Goal: Task Accomplishment & Management: Manage account settings

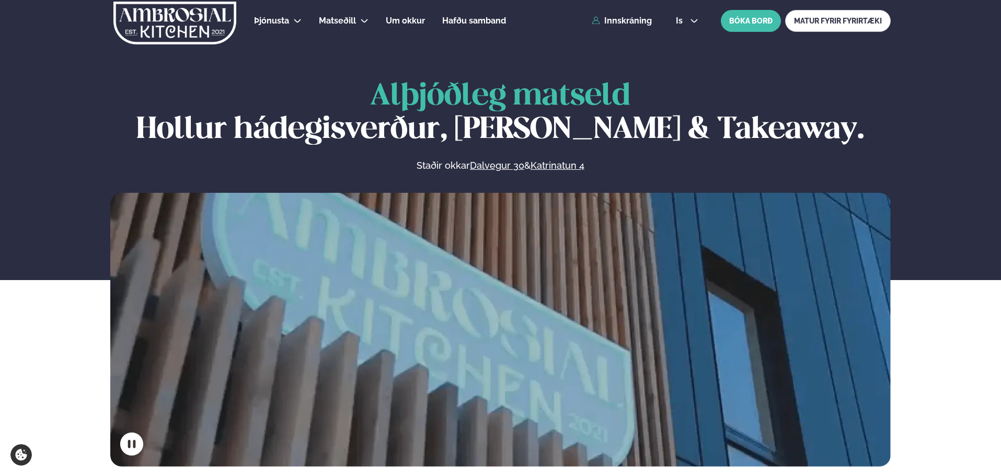
click at [635, 27] on div "Þjónusta Hádegismatur fyrir fyrirtæki Fyrirtækja veitingar Einkapartý Matseðill…" at bounding box center [500, 21] width 843 height 42
click at [634, 25] on link "Innskráning" at bounding box center [621, 20] width 60 height 9
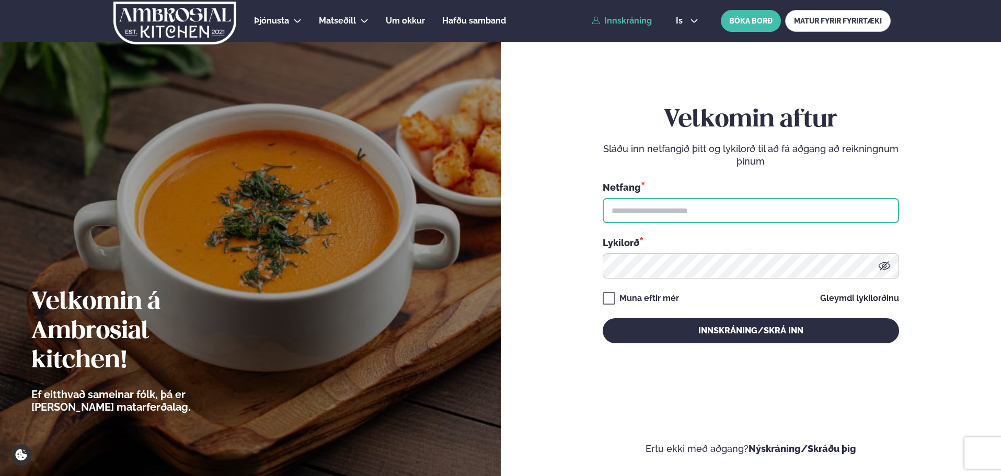
click at [654, 212] on input "text" at bounding box center [750, 210] width 296 height 25
type input "**********"
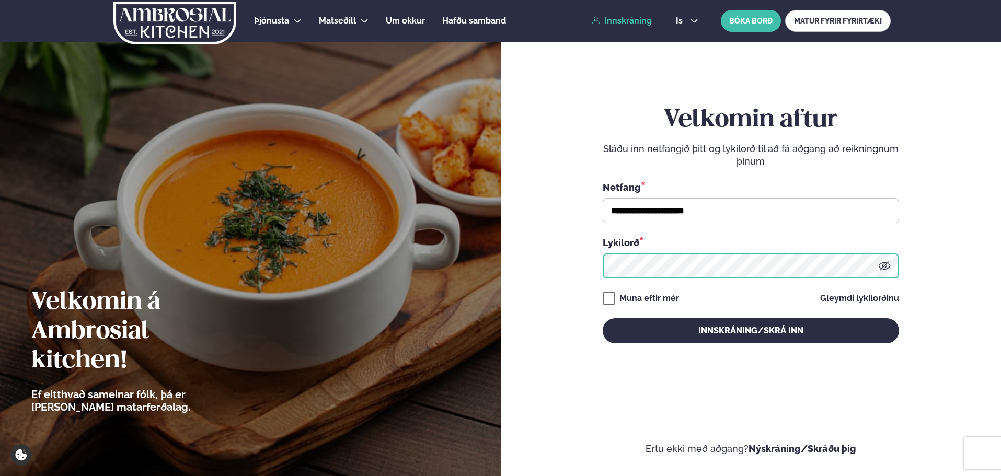
click at [602, 318] on button "Innskráning/Skrá inn" at bounding box center [750, 330] width 296 height 25
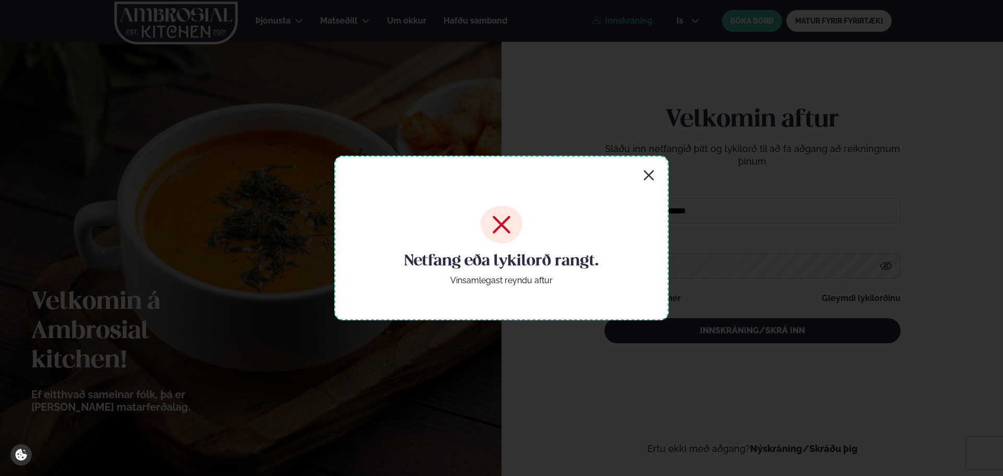
click at [647, 169] on icon "button" at bounding box center [649, 175] width 13 height 13
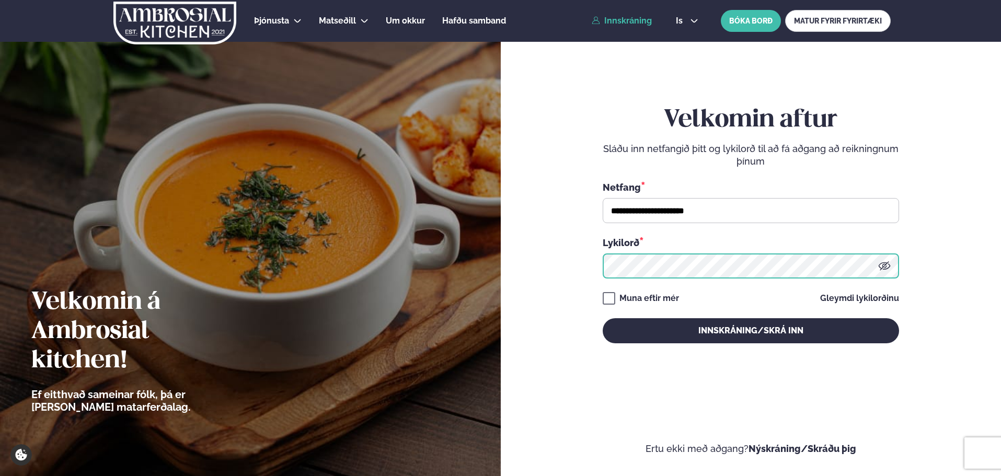
click at [461, 262] on div "**********" at bounding box center [500, 238] width 1001 height 476
click at [602, 318] on button "Innskráning/Skrá inn" at bounding box center [750, 330] width 296 height 25
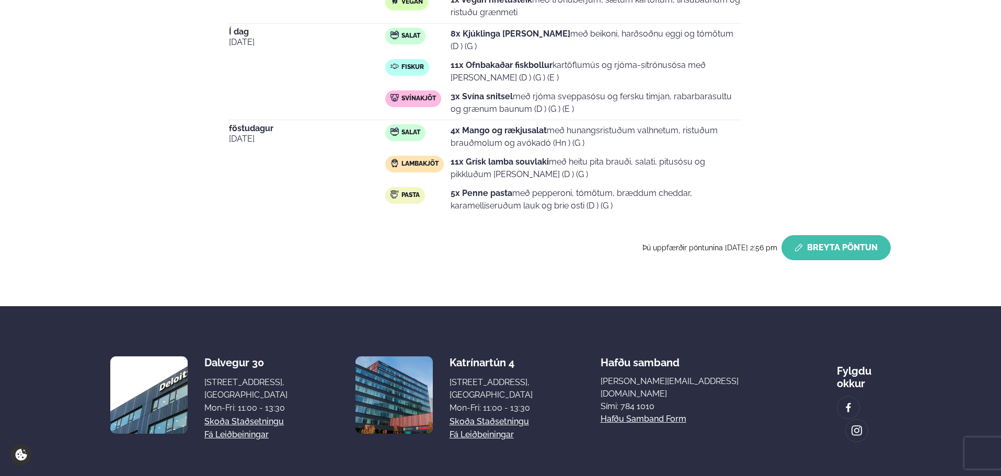
click at [823, 239] on button "Breyta Pöntun" at bounding box center [835, 247] width 109 height 25
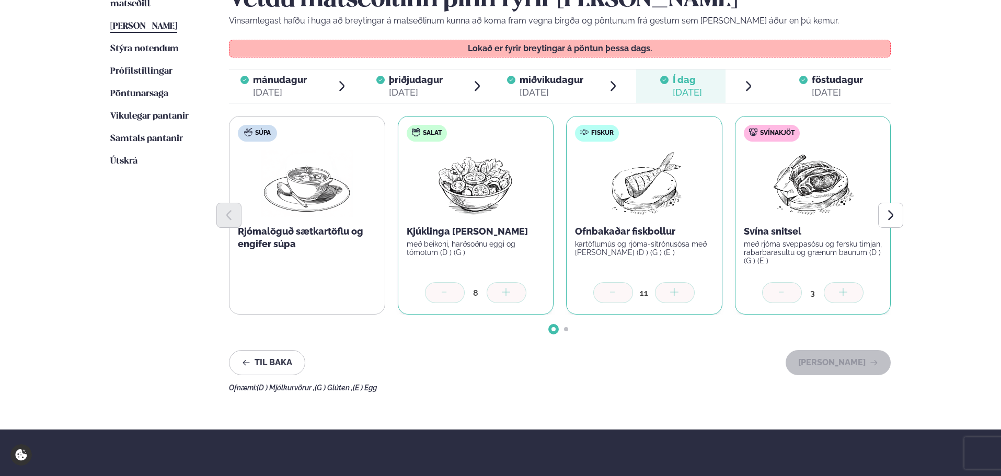
scroll to position [243, 0]
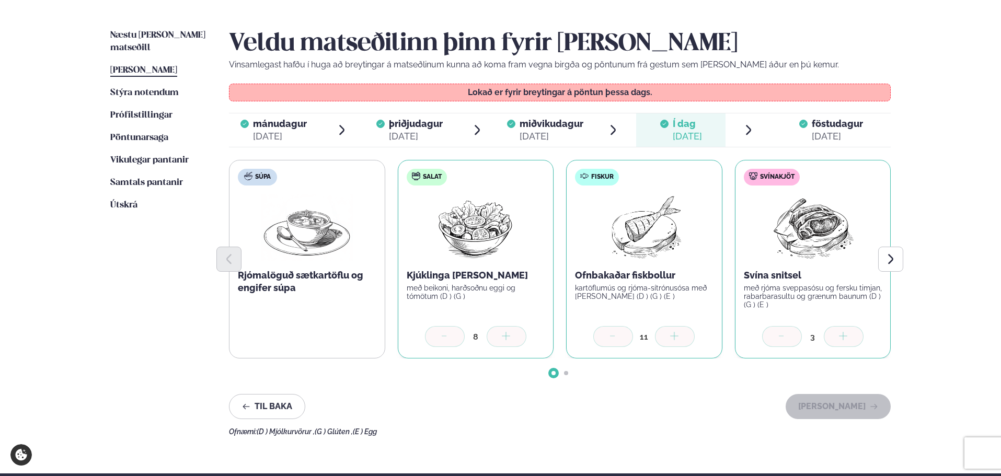
click at [849, 135] on div "[DATE]" at bounding box center [836, 136] width 51 height 13
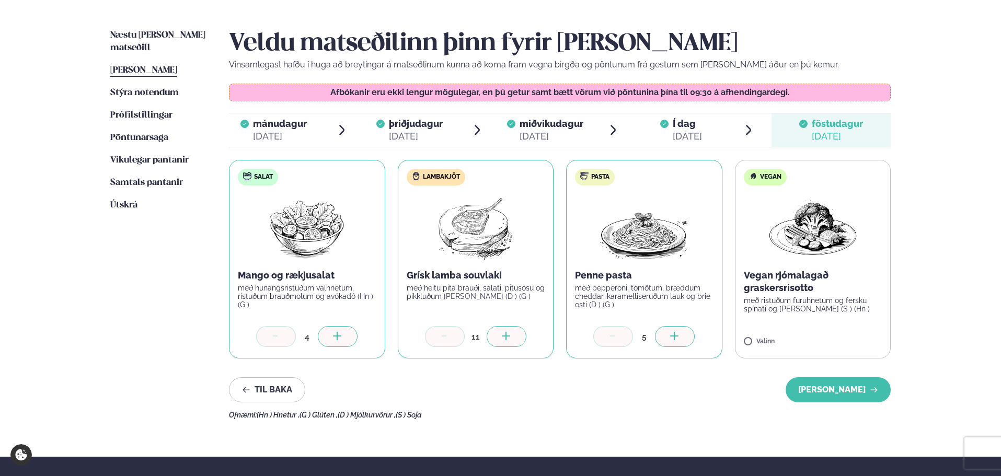
click at [440, 340] on icon at bounding box center [444, 337] width 10 height 10
